Goal: Task Accomplishment & Management: Use online tool/utility

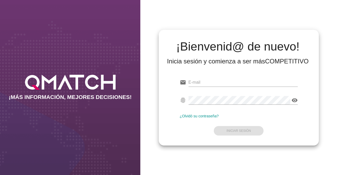
type input "[EMAIL_ADDRESS][DOMAIN_NAME]"
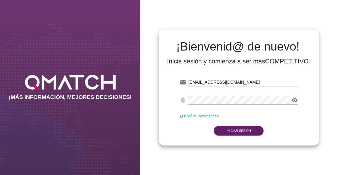
click at [240, 125] on form "email [EMAIL_ADDRESS][DOMAIN_NAME] Correo no válido fingerprint visibility Cont…" at bounding box center [239, 106] width 118 height 62
click at [241, 129] on strong "Iniciar Sesión" at bounding box center [238, 131] width 24 height 4
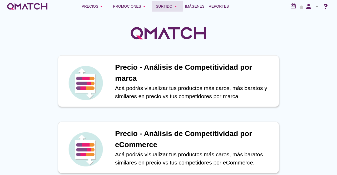
click at [166, 2] on button "Surtido arrow_drop_down" at bounding box center [167, 6] width 31 height 11
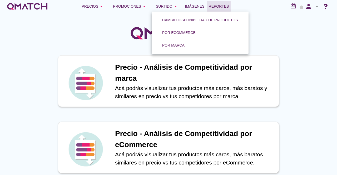
click at [220, 3] on span "Reportes" at bounding box center [219, 6] width 20 height 6
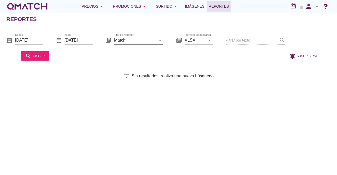
click at [150, 39] on input "Match" at bounding box center [135, 40] width 42 height 8
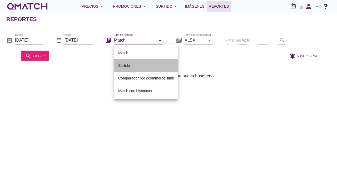
click at [140, 67] on div "Surtido" at bounding box center [146, 65] width 56 height 6
type input "Surtido"
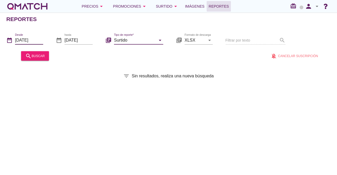
click at [38, 40] on input "[DATE]" at bounding box center [29, 40] width 28 height 8
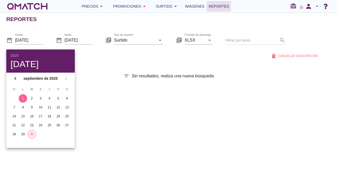
click at [30, 134] on div "30" at bounding box center [32, 134] width 8 height 5
type input "[DATE]"
click at [117, 74] on div "filter_list Sin resultados, realiza una nueva búsqueda" at bounding box center [168, 76] width 337 height 6
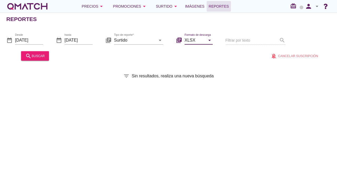
click at [203, 41] on input "XLSX" at bounding box center [194, 40] width 21 height 8
click at [199, 56] on div "XLSX" at bounding box center [199, 53] width 20 height 13
click at [35, 53] on div "search buscar" at bounding box center [34, 56] width 19 height 6
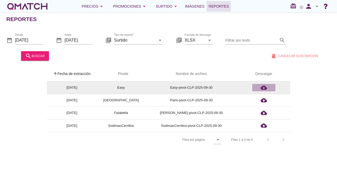
click at [262, 87] on icon "cloud_download" at bounding box center [263, 87] width 6 height 6
